Goal: Information Seeking & Learning: Compare options

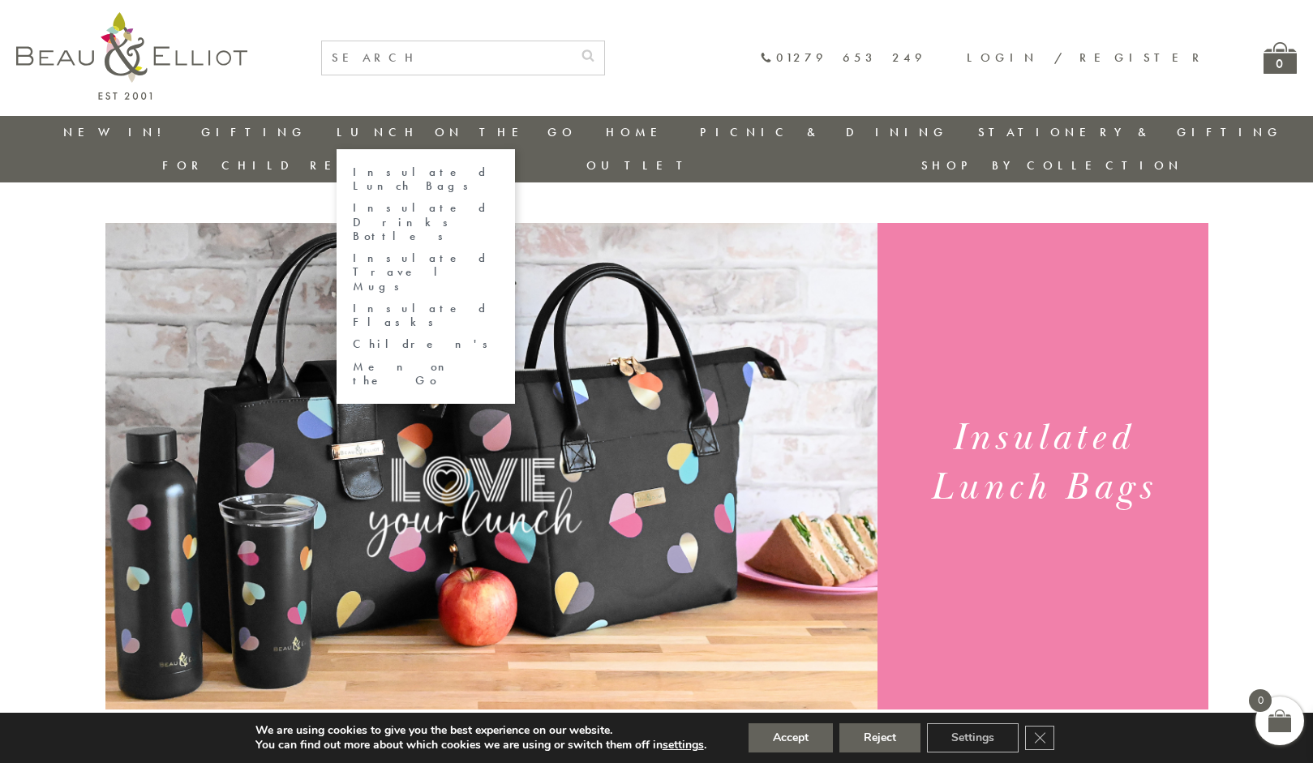
click at [359, 169] on link "Insulated Lunch Bags" at bounding box center [426, 179] width 146 height 28
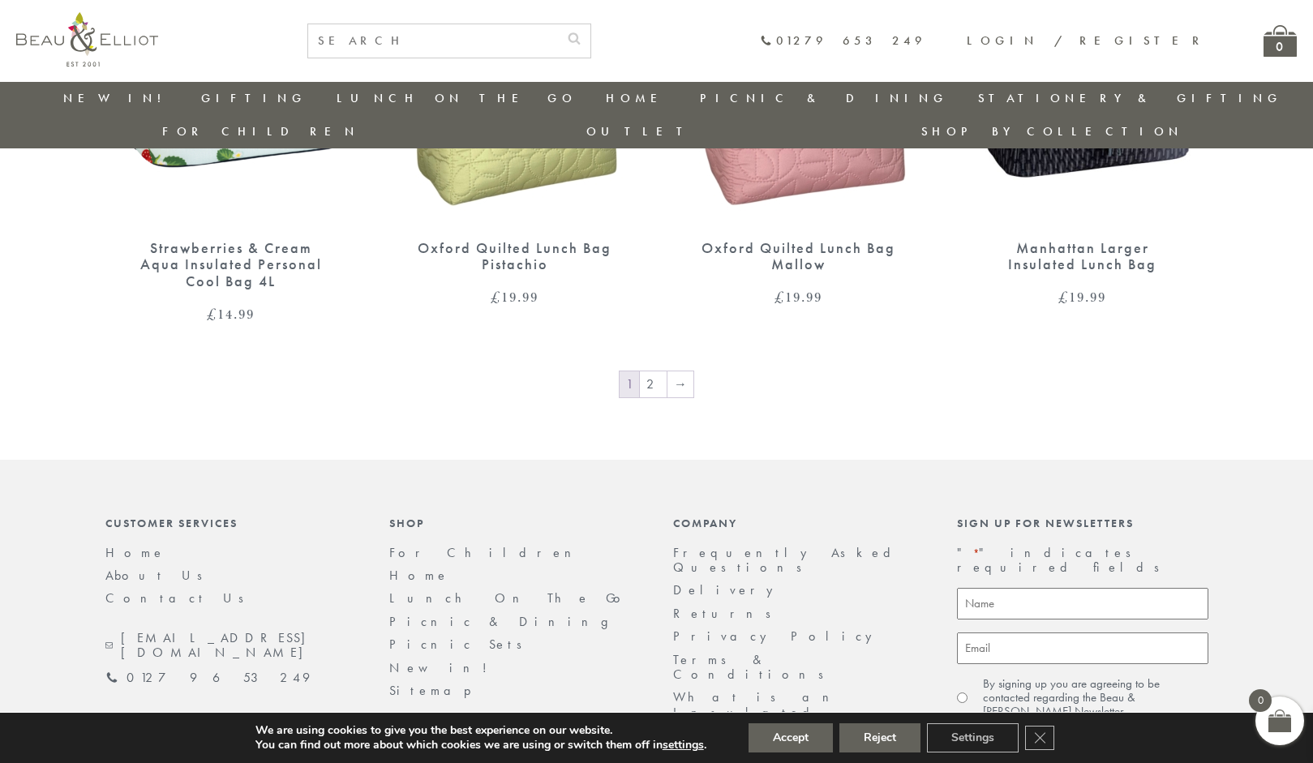
scroll to position [2770, 0]
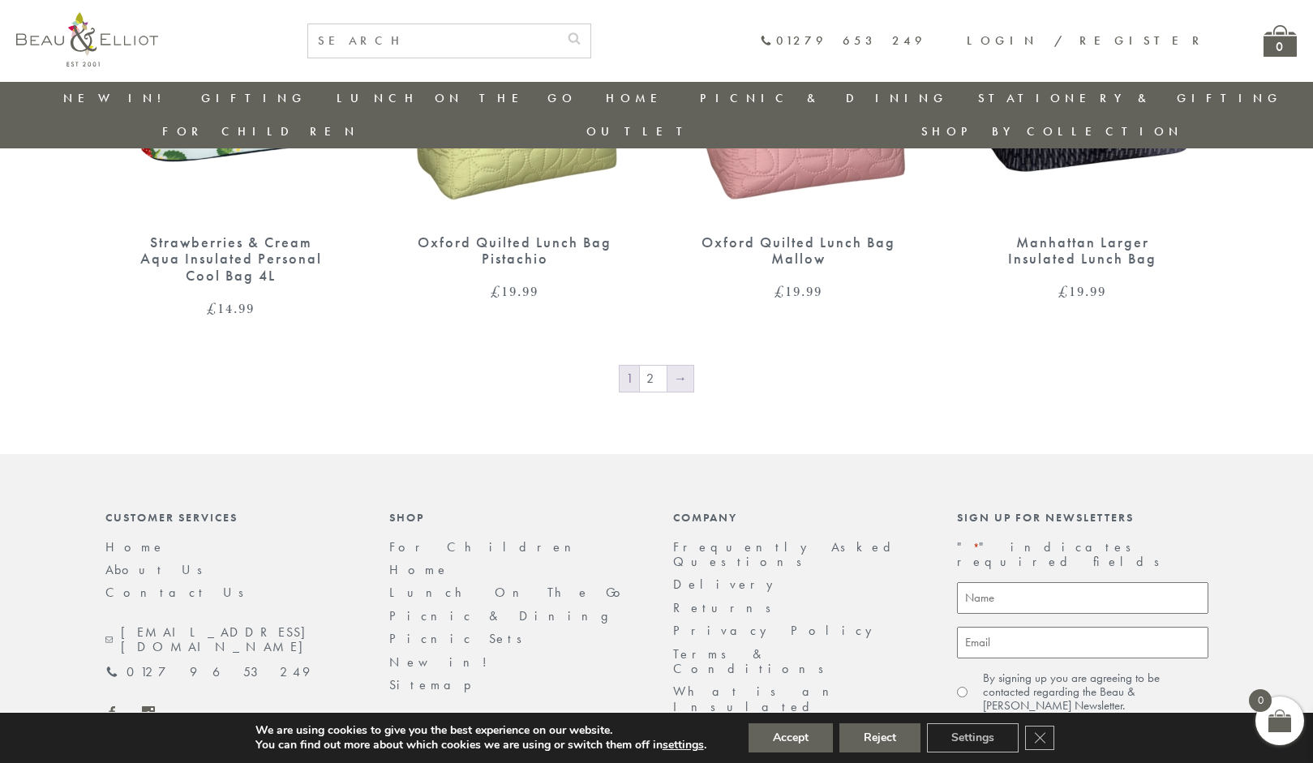
click at [671, 366] on link "→" at bounding box center [681, 379] width 26 height 26
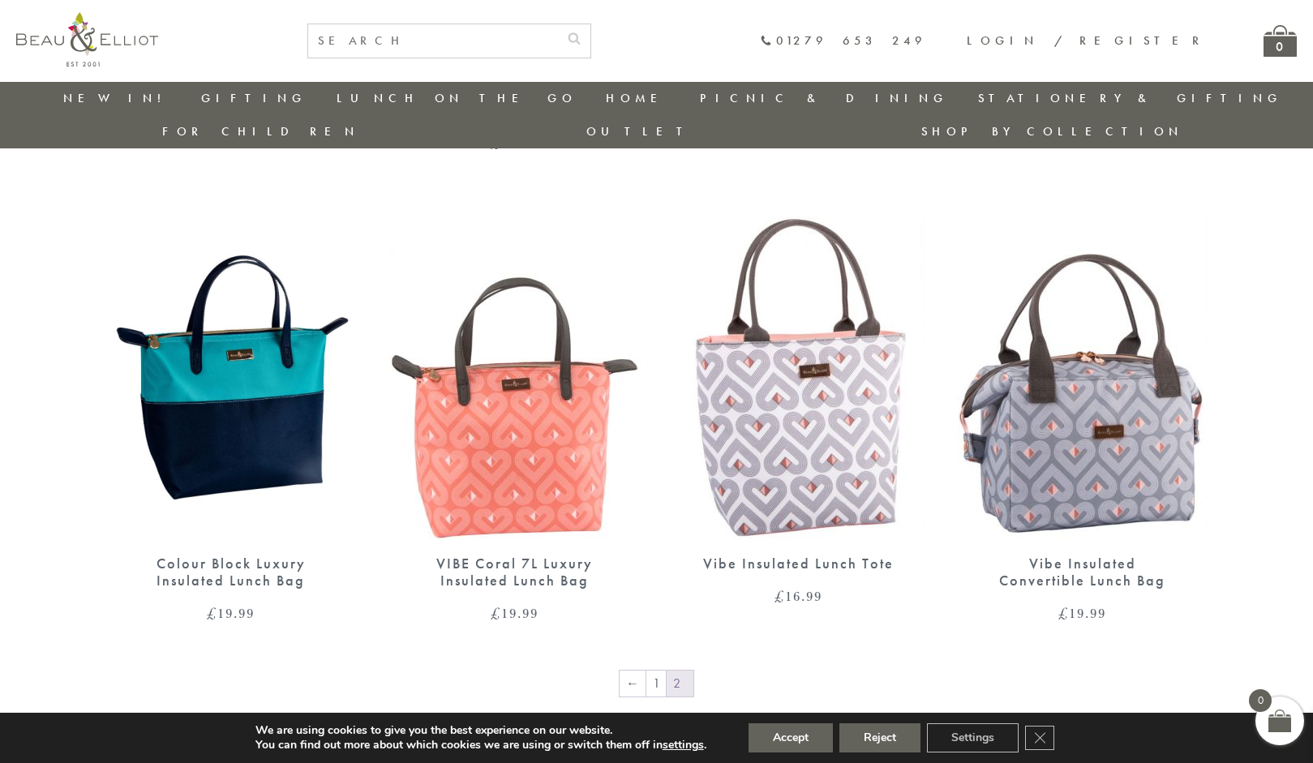
scroll to position [2043, 0]
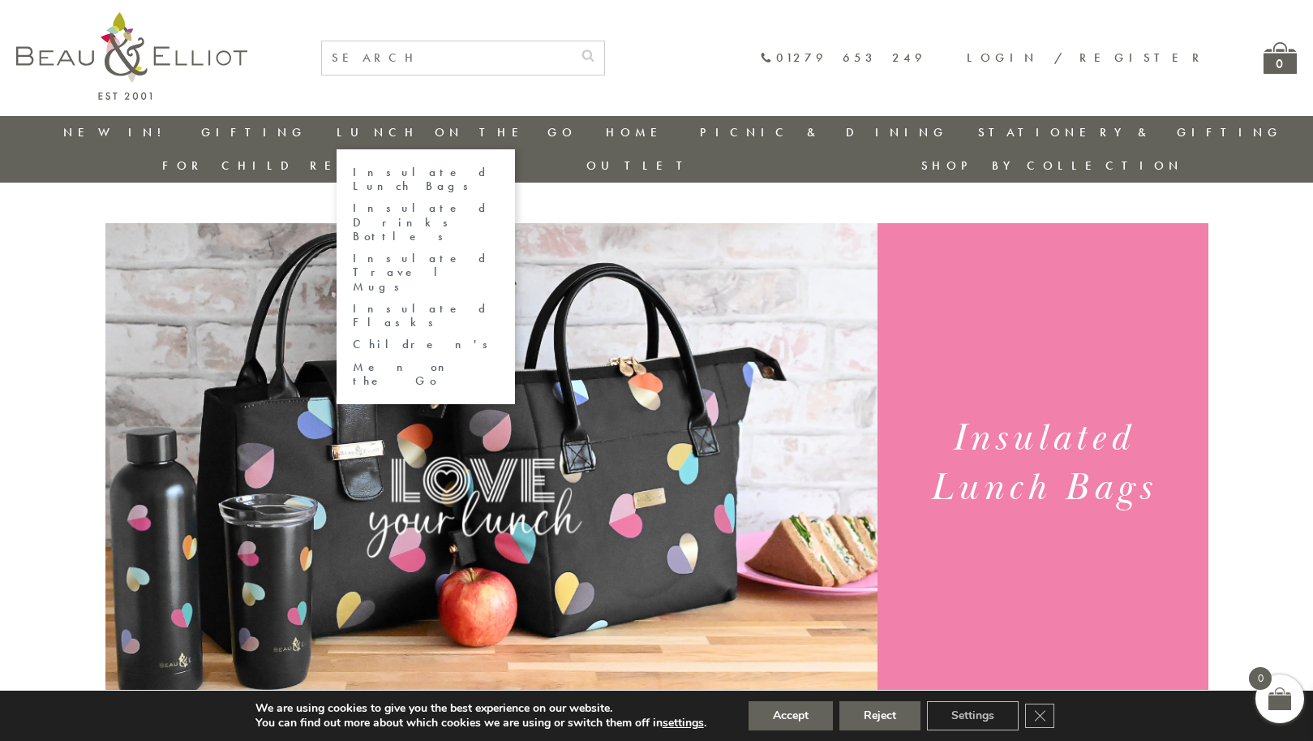
click at [353, 172] on link "Insulated Lunch Bags" at bounding box center [426, 179] width 146 height 28
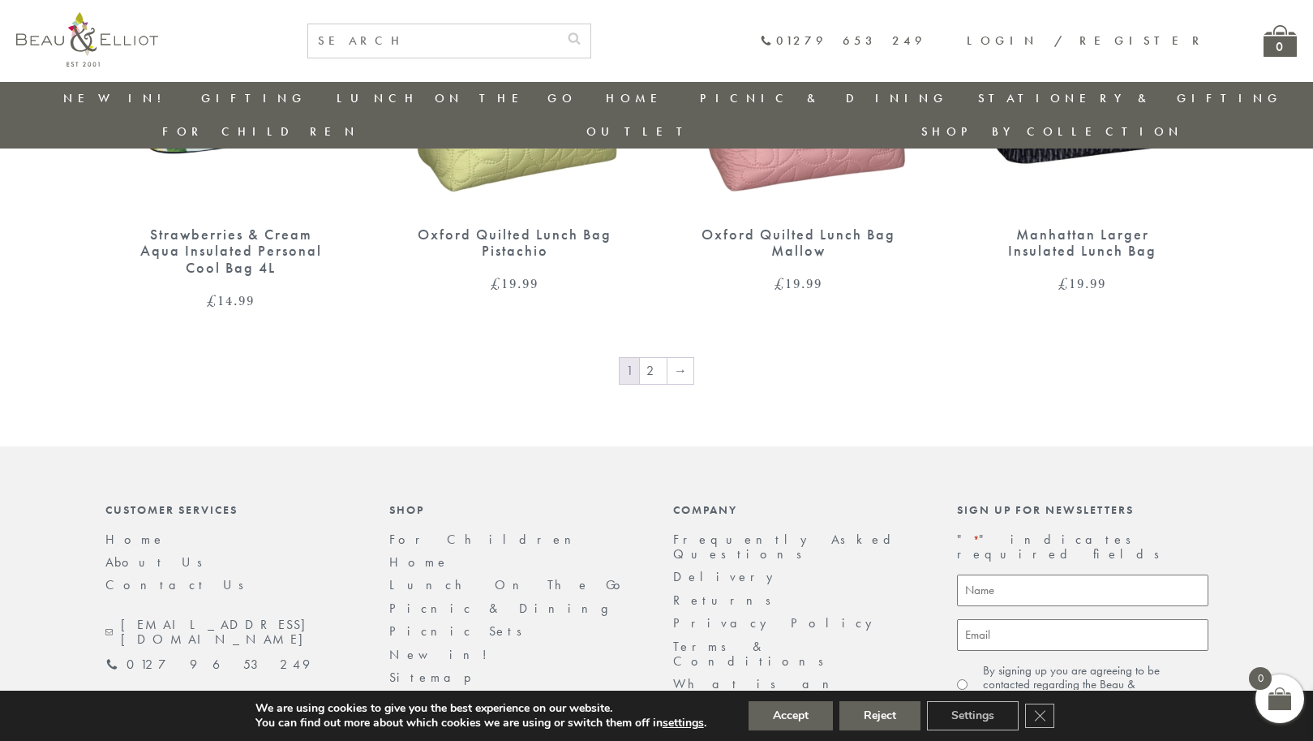
scroll to position [2772, 0]
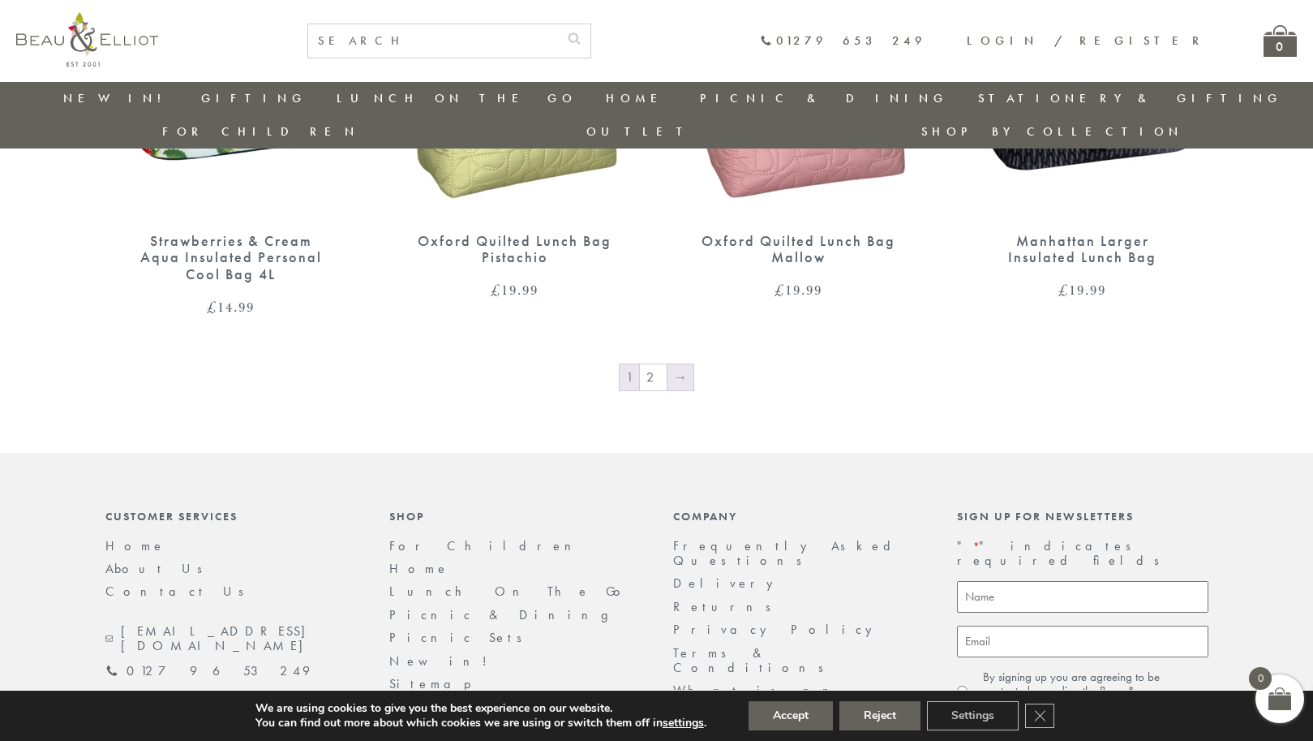
click at [678, 364] on link "→" at bounding box center [681, 377] width 26 height 26
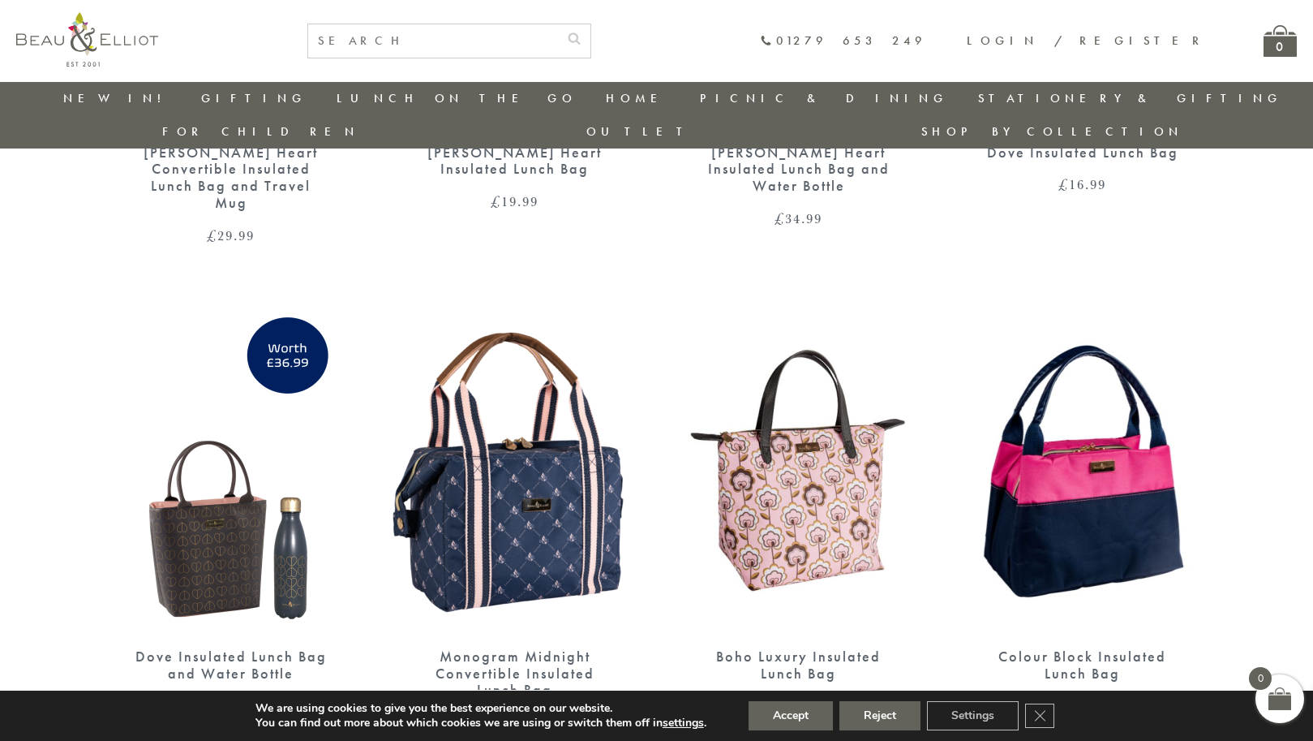
scroll to position [1459, 0]
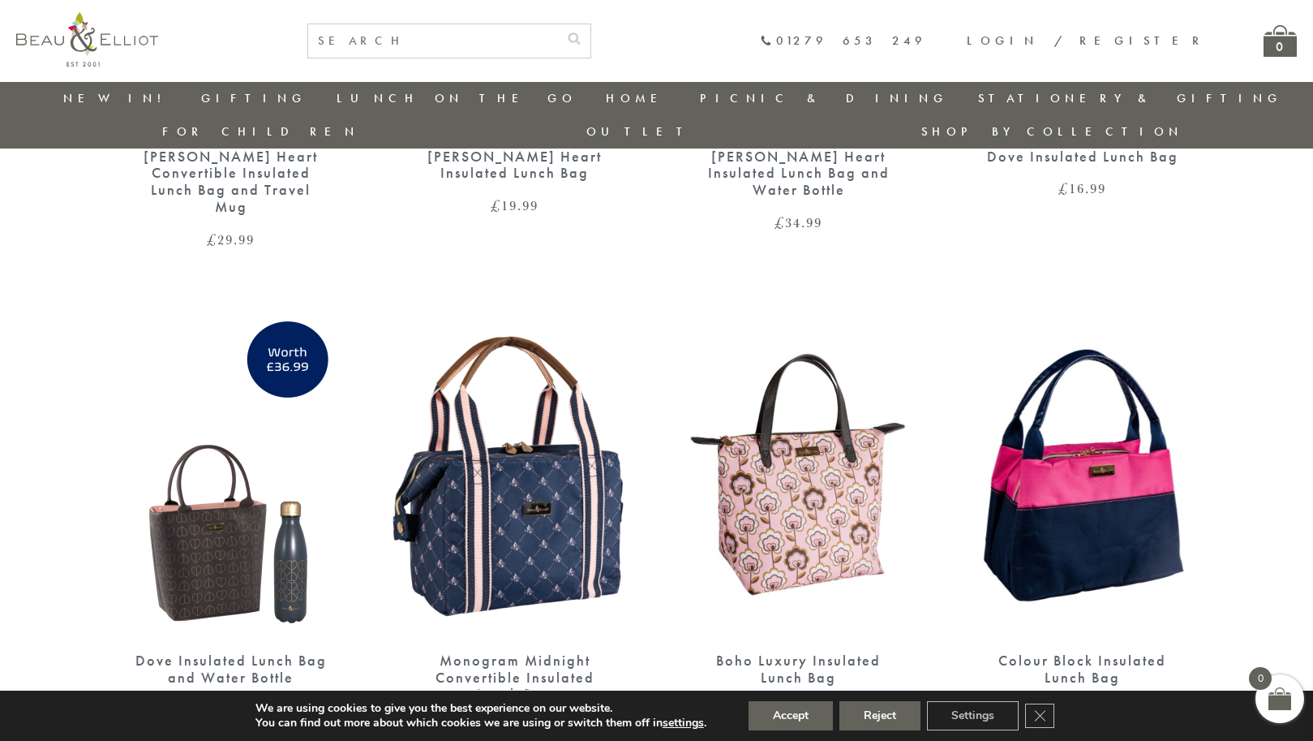
click at [531, 414] on img at bounding box center [514, 474] width 251 height 324
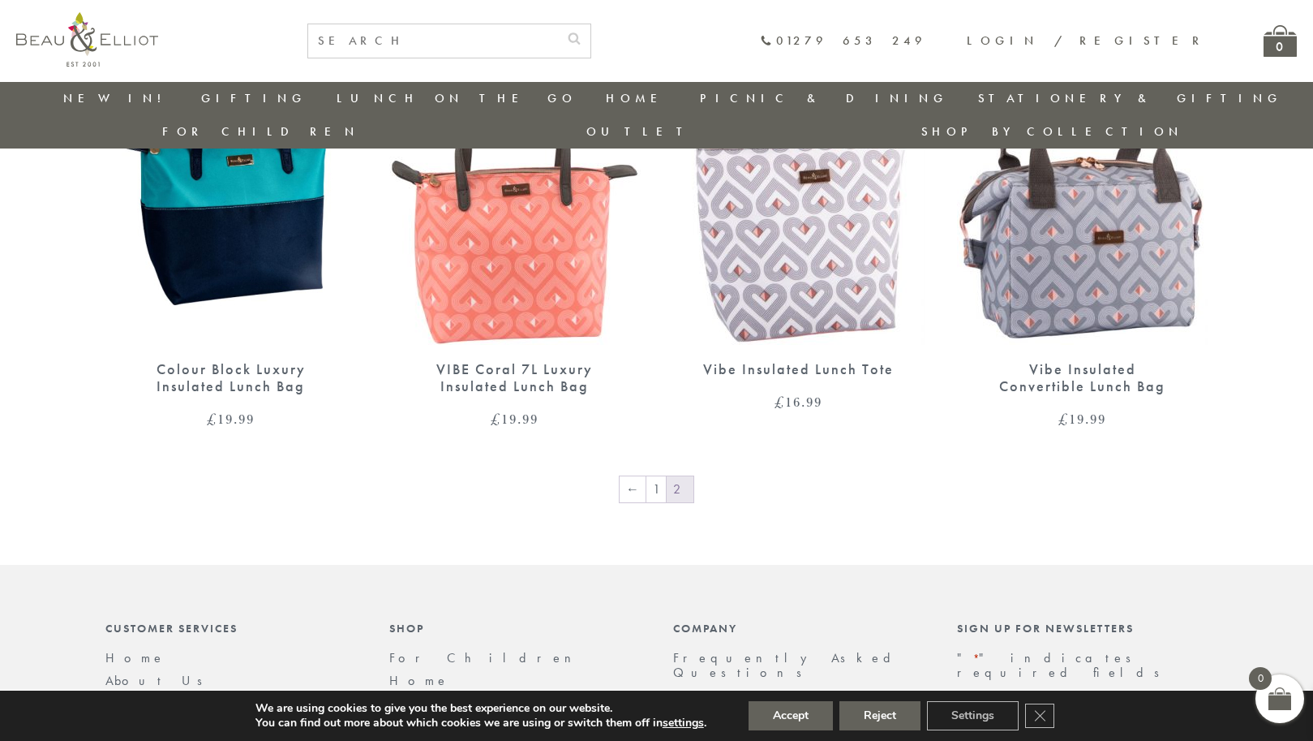
scroll to position [2281, 0]
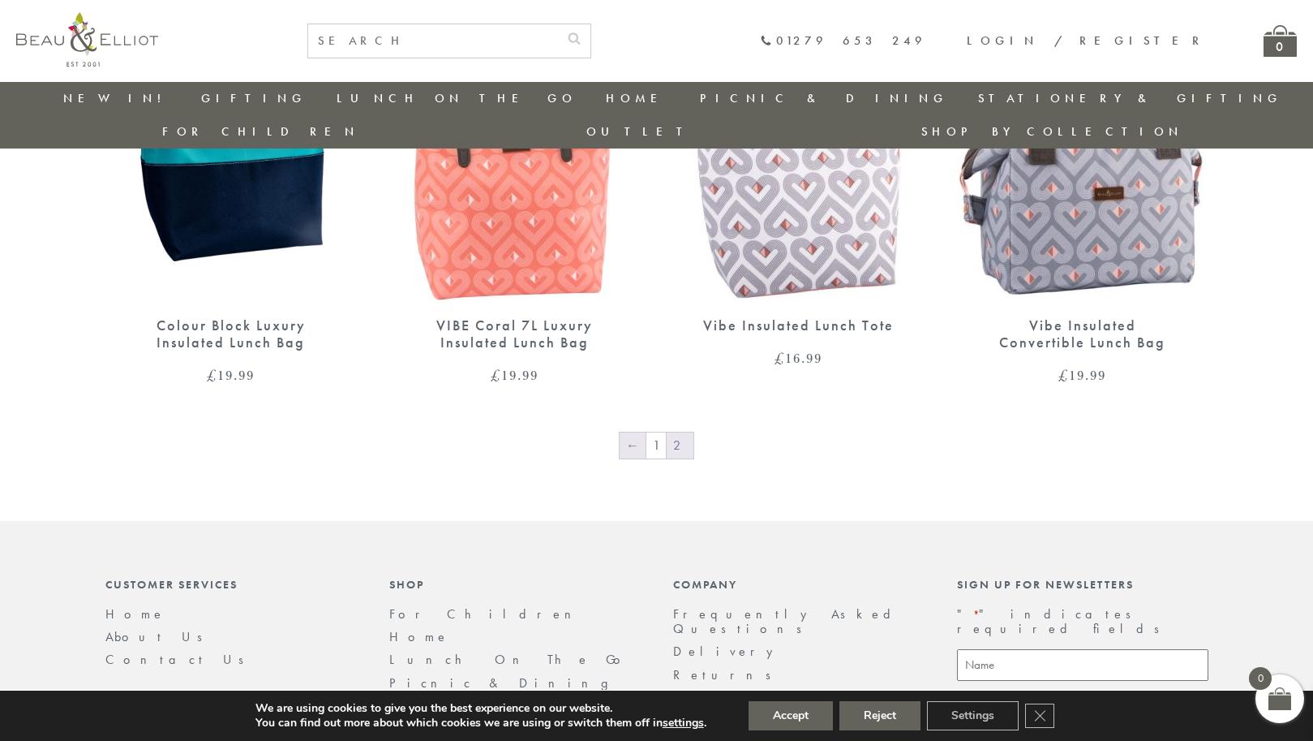
click at [636, 432] on link "←" at bounding box center [633, 445] width 26 height 26
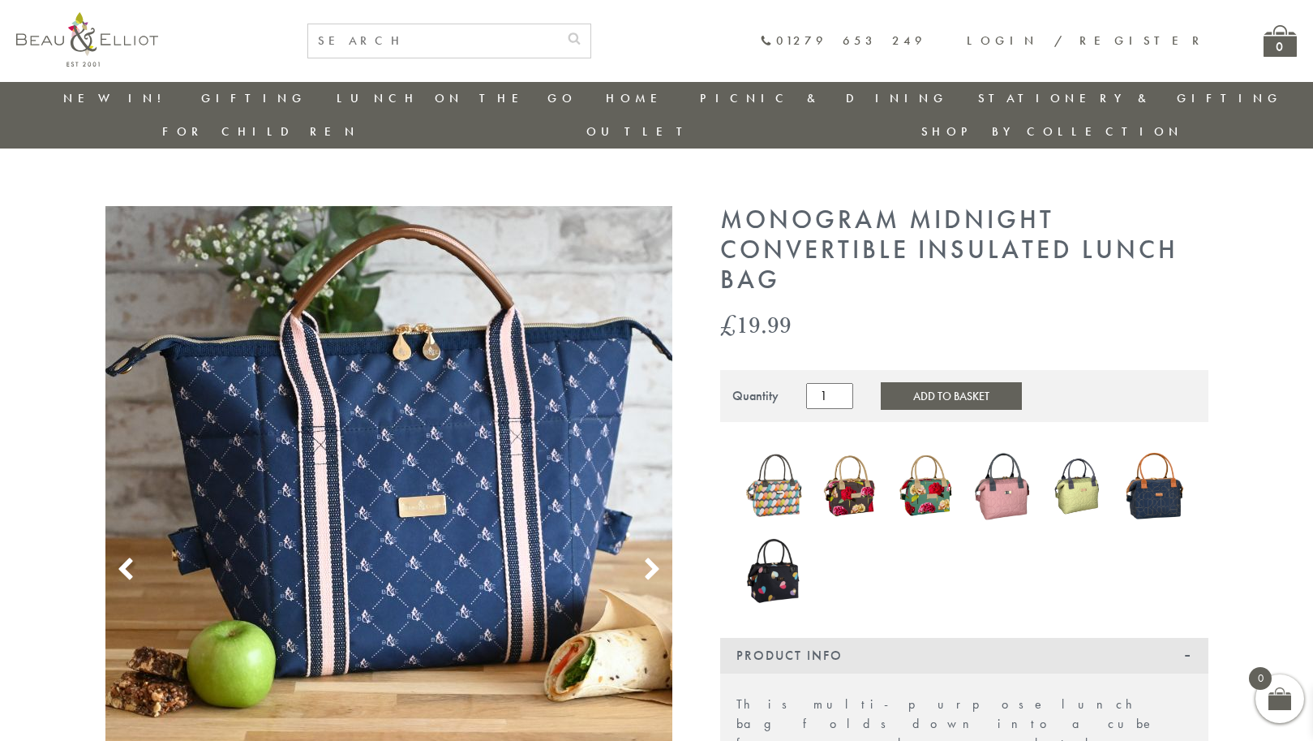
scroll to position [86, 0]
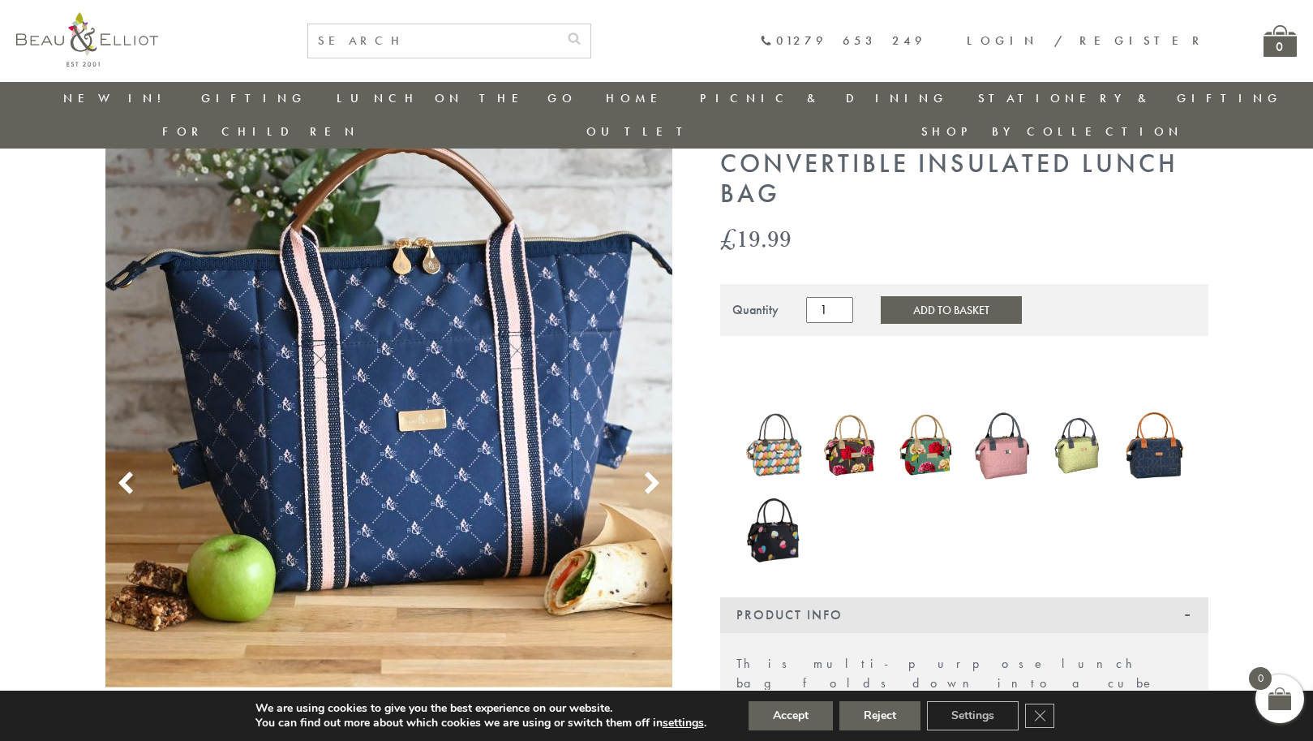
click at [651, 471] on icon at bounding box center [652, 483] width 24 height 24
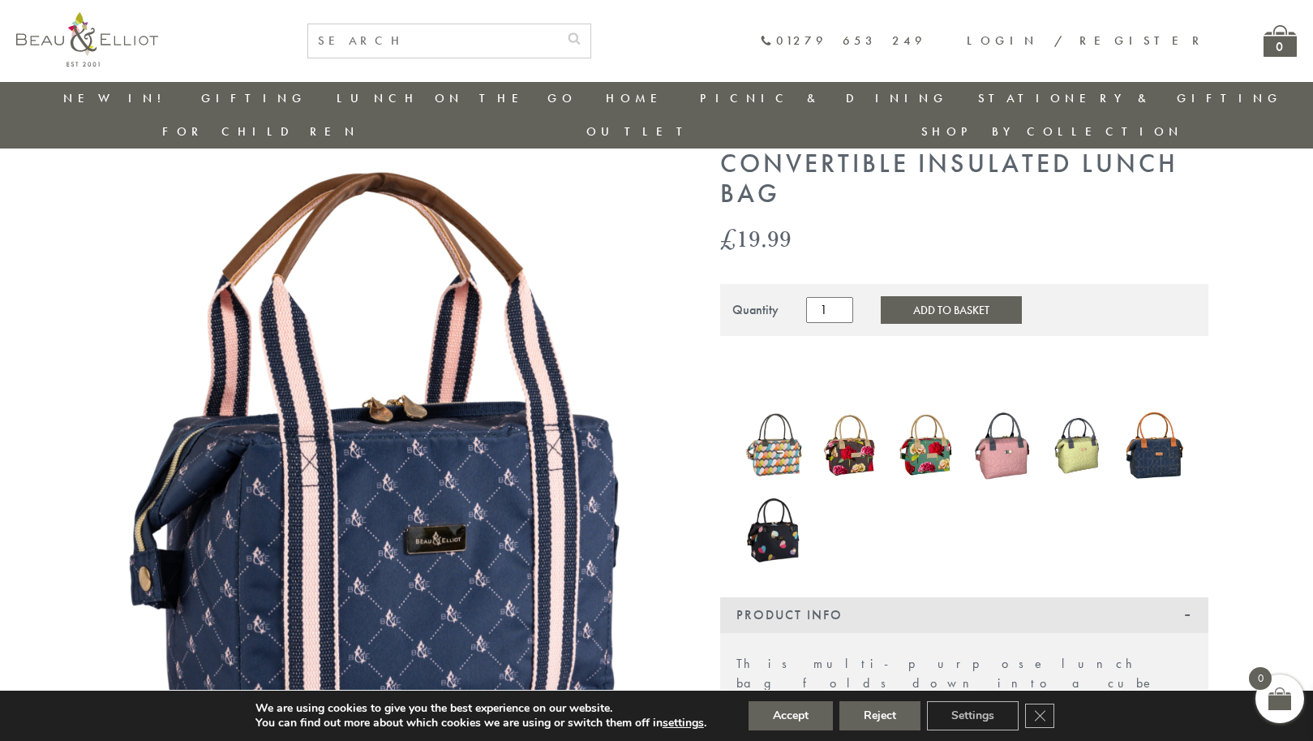
click at [651, 471] on icon at bounding box center [652, 483] width 24 height 24
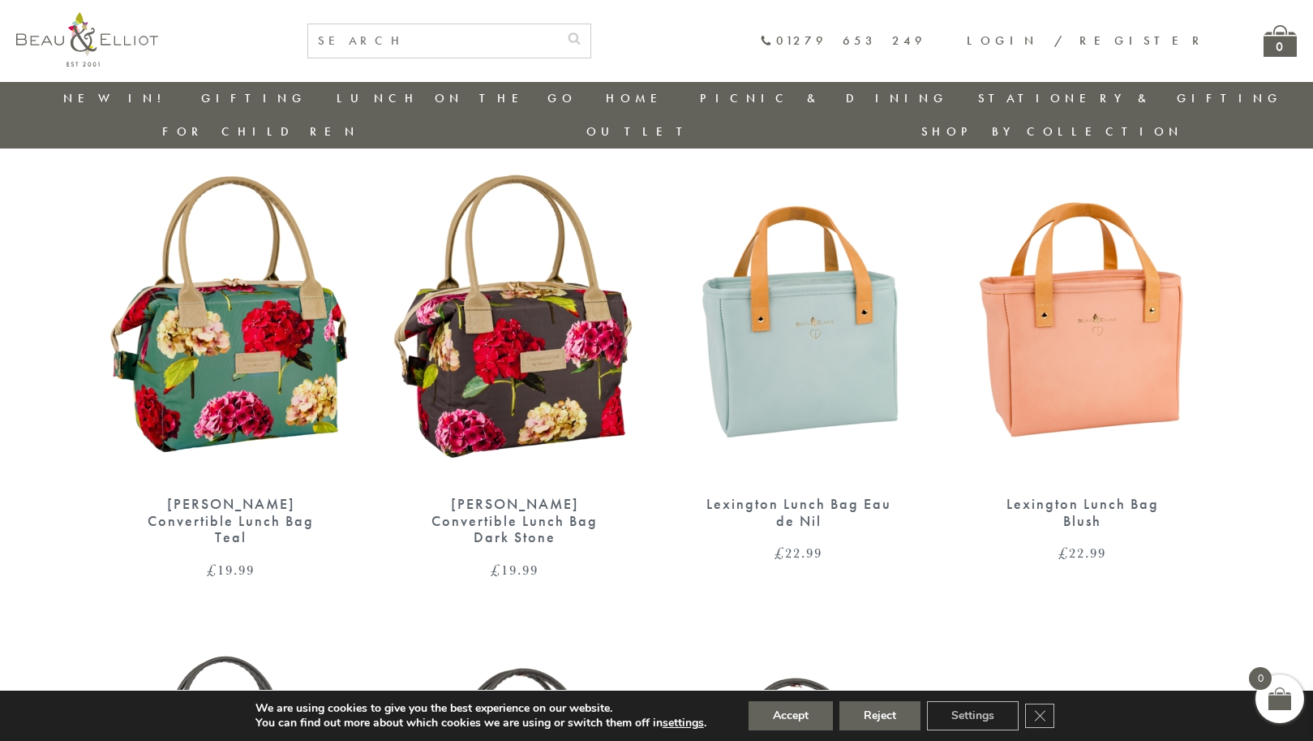
scroll to position [1567, 0]
